Goal: Navigation & Orientation: Go to known website

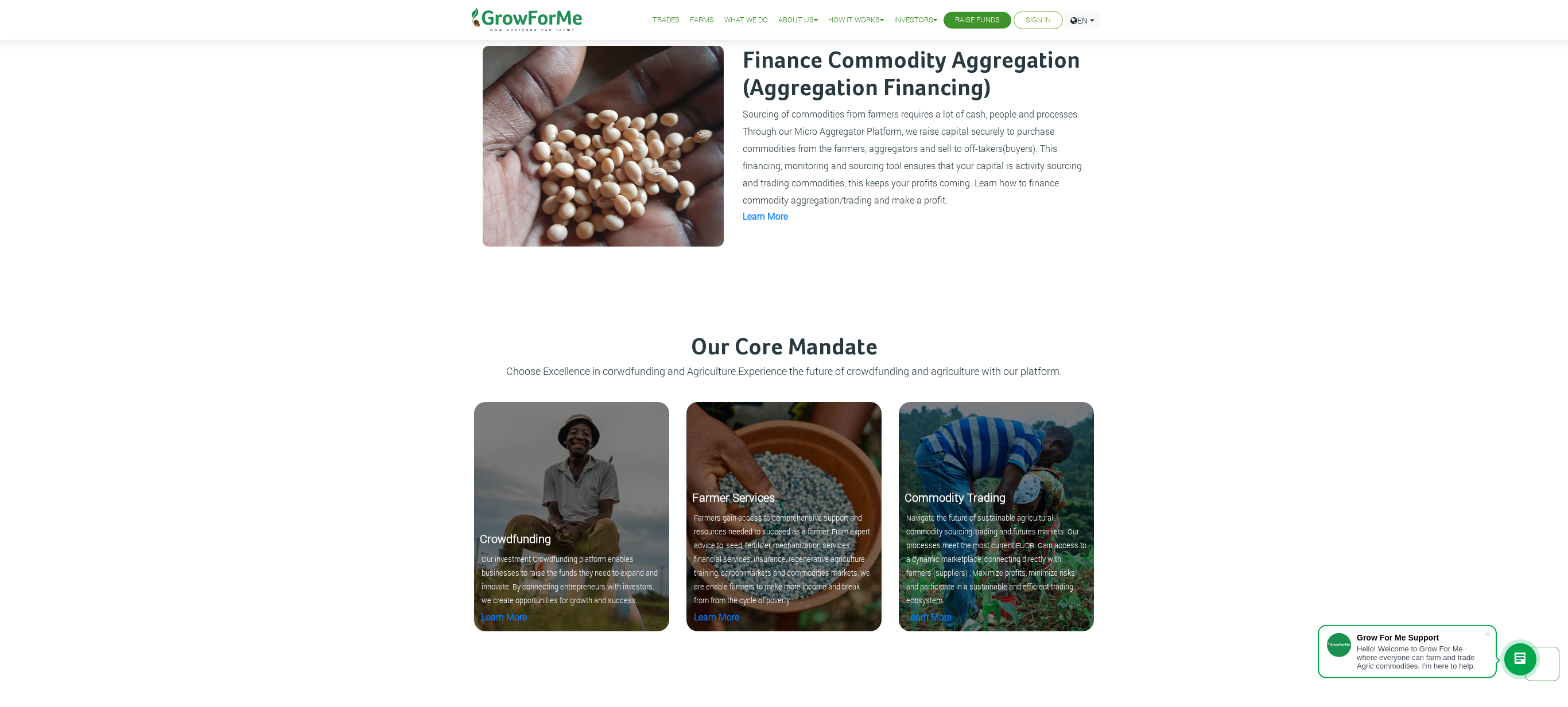
scroll to position [2367, 0]
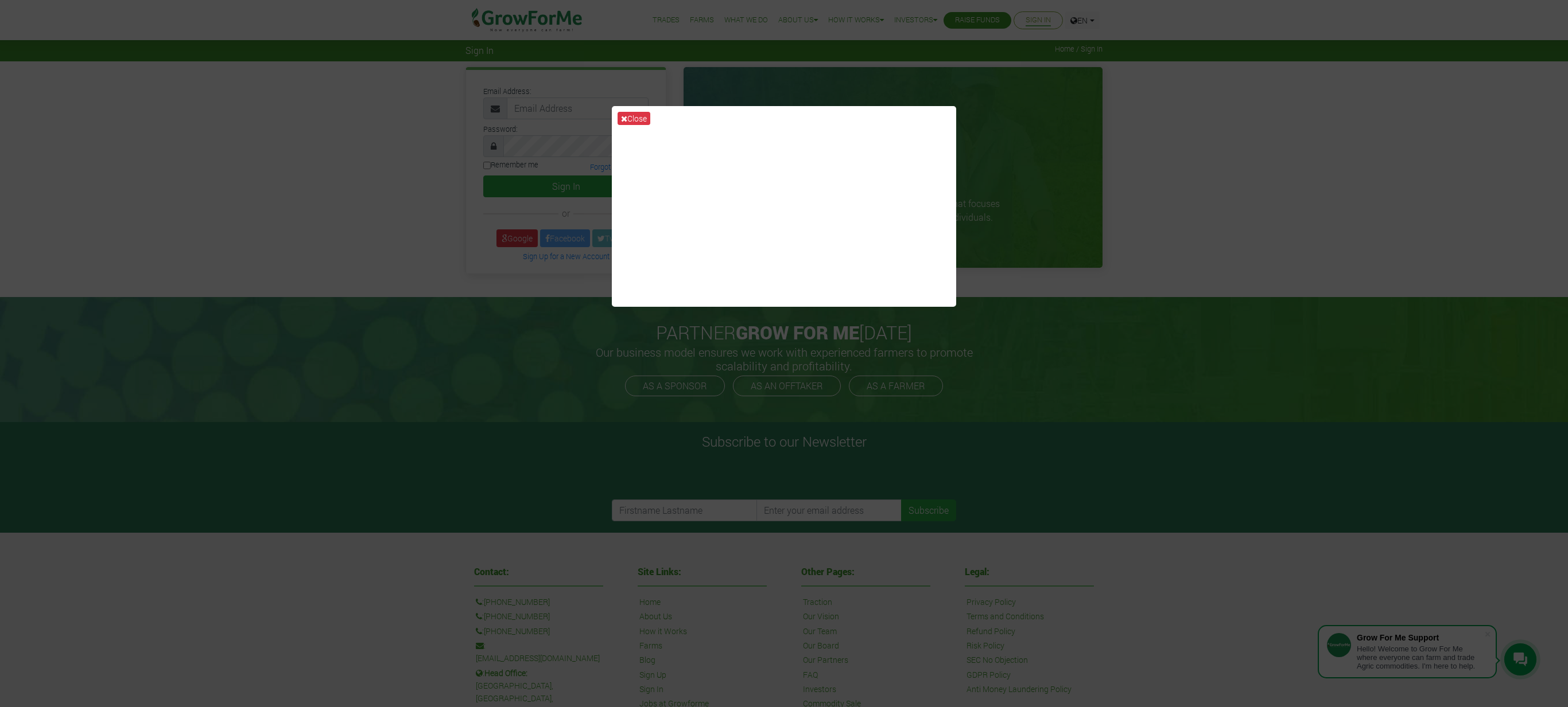
scroll to position [204, 0]
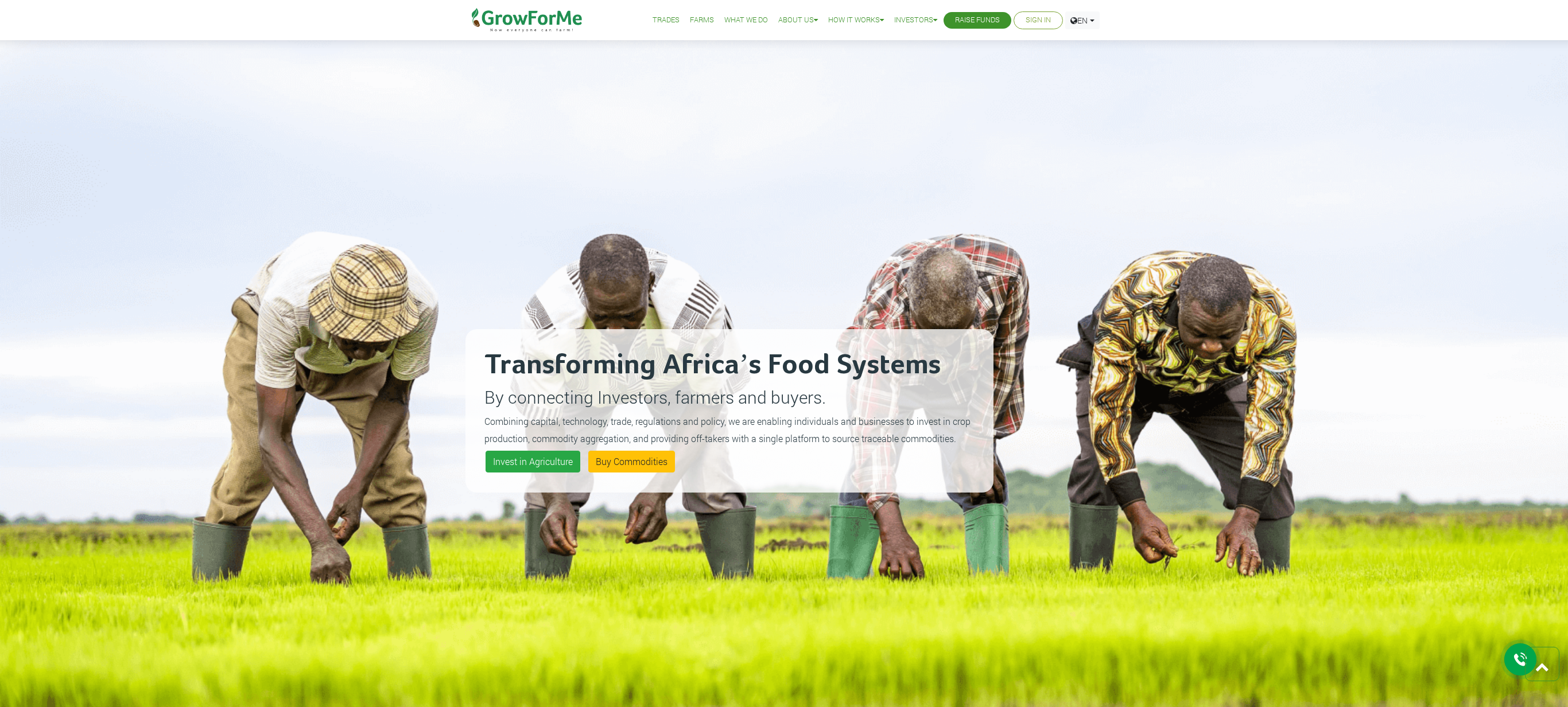
scroll to position [2367, 0]
